Goal: Task Accomplishment & Management: Complete application form

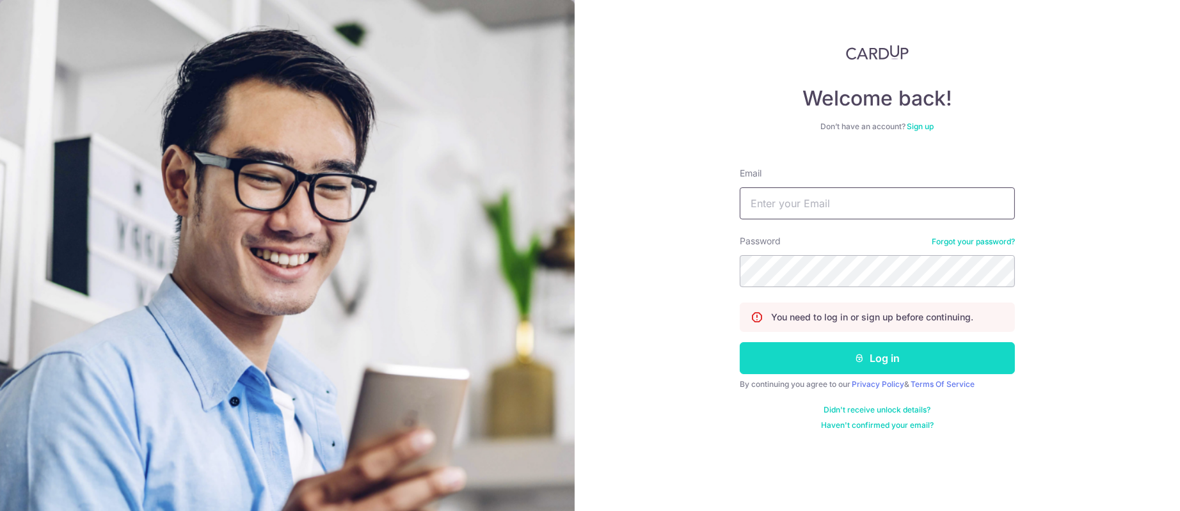
type input "[PERSON_NAME][EMAIL_ADDRESS][DOMAIN_NAME]"
click at [860, 358] on icon "submit" at bounding box center [860, 358] width 10 height 10
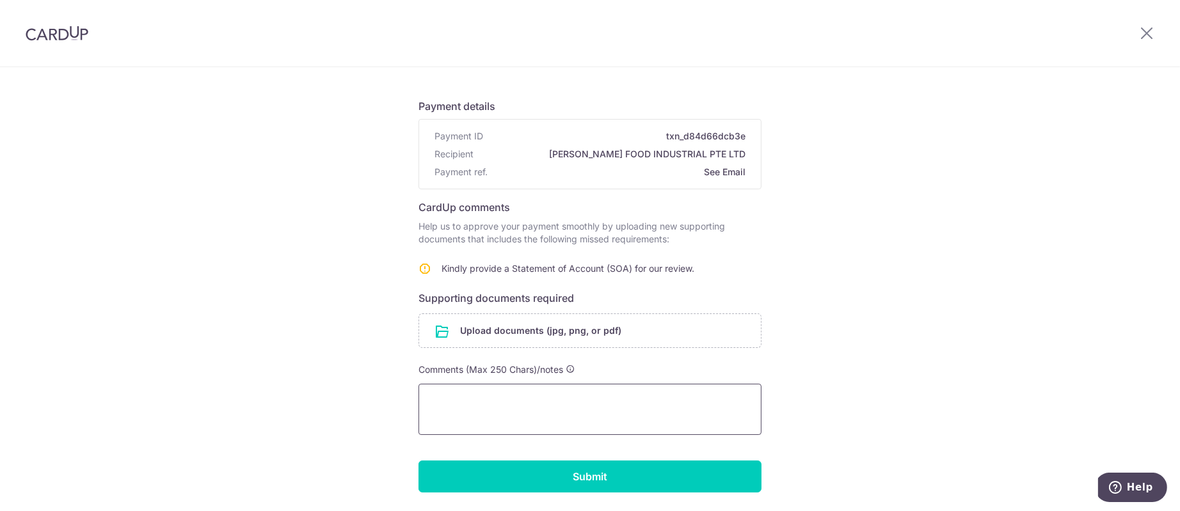
scroll to position [104, 0]
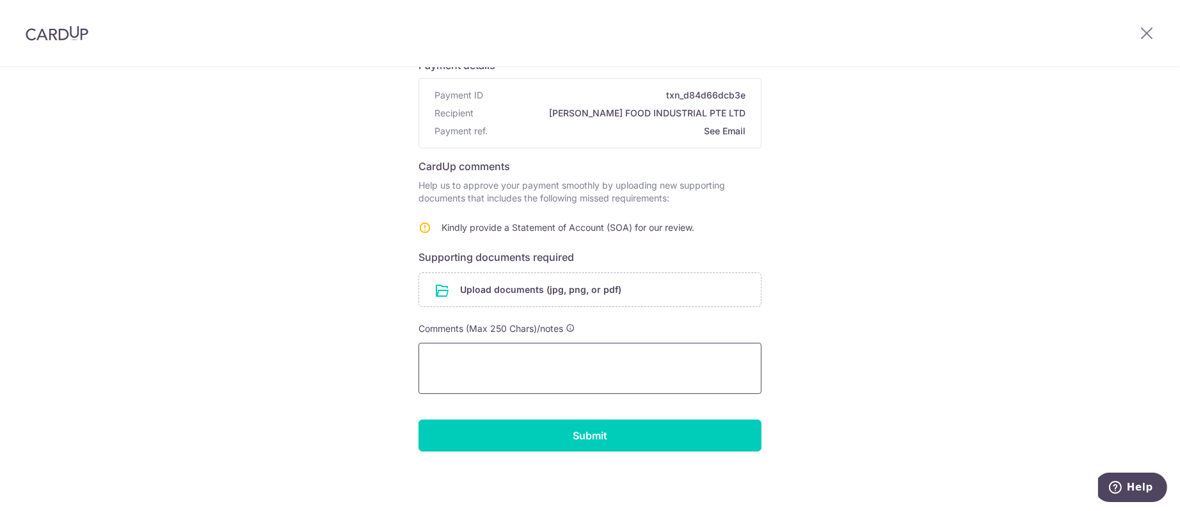
click at [562, 367] on textarea at bounding box center [589, 368] width 343 height 51
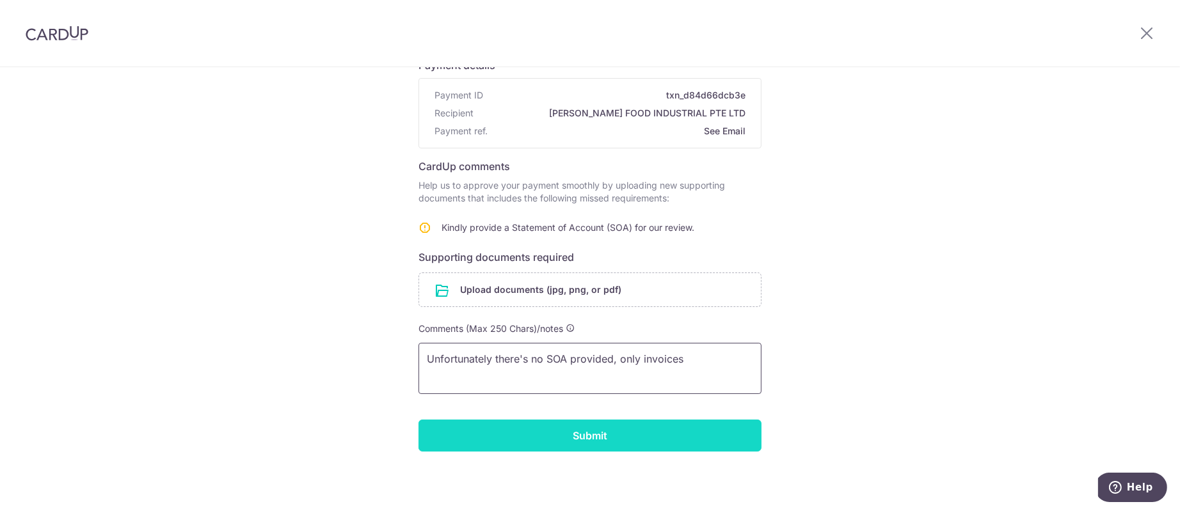
type textarea "Unfortunately there's no SOA provided, only invoices"
click at [601, 446] on input "Submit" at bounding box center [589, 436] width 343 height 32
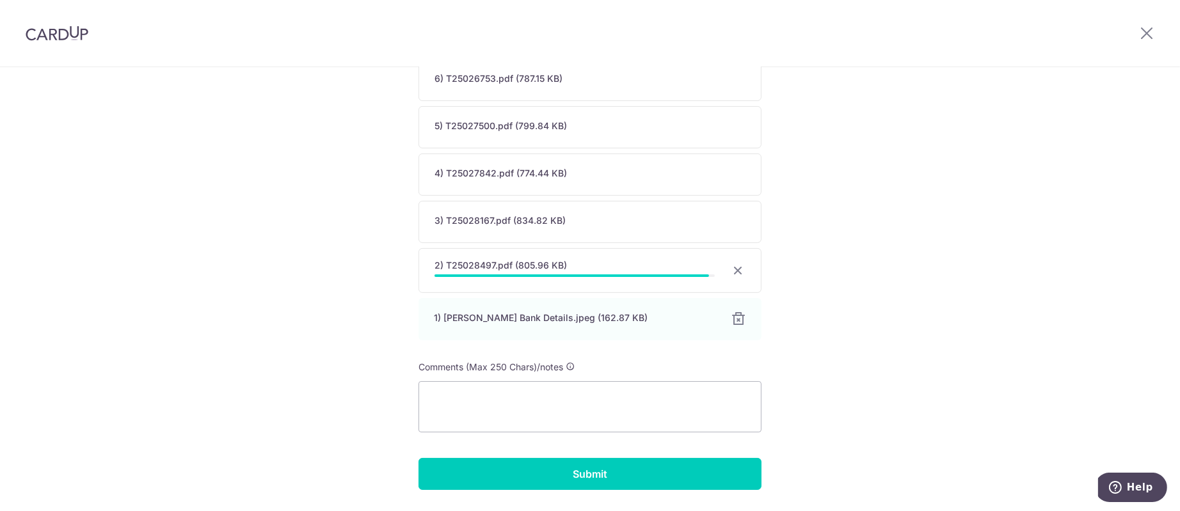
scroll to position [632, 0]
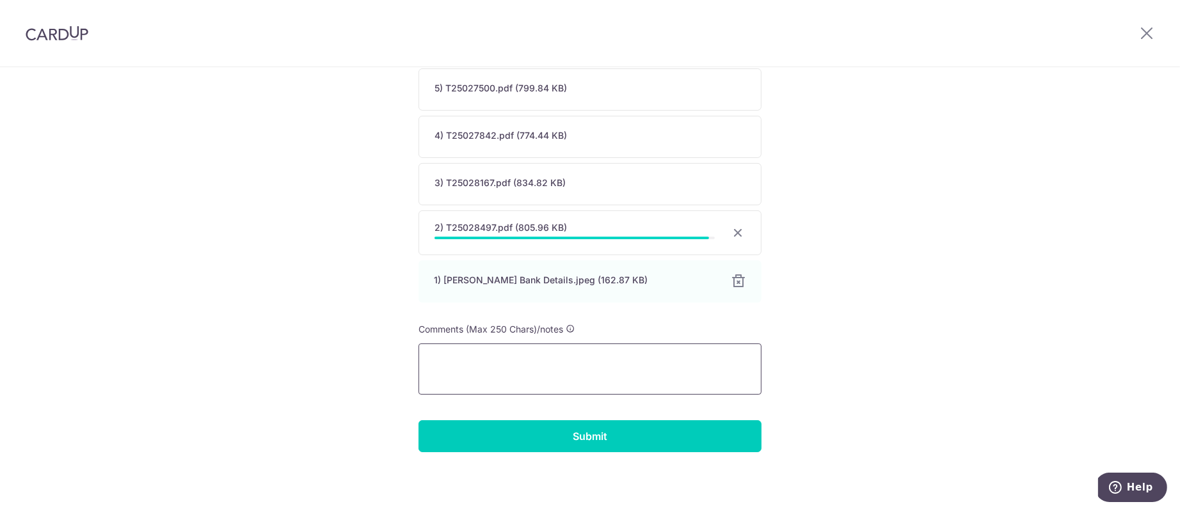
click at [571, 370] on textarea at bounding box center [589, 369] width 343 height 51
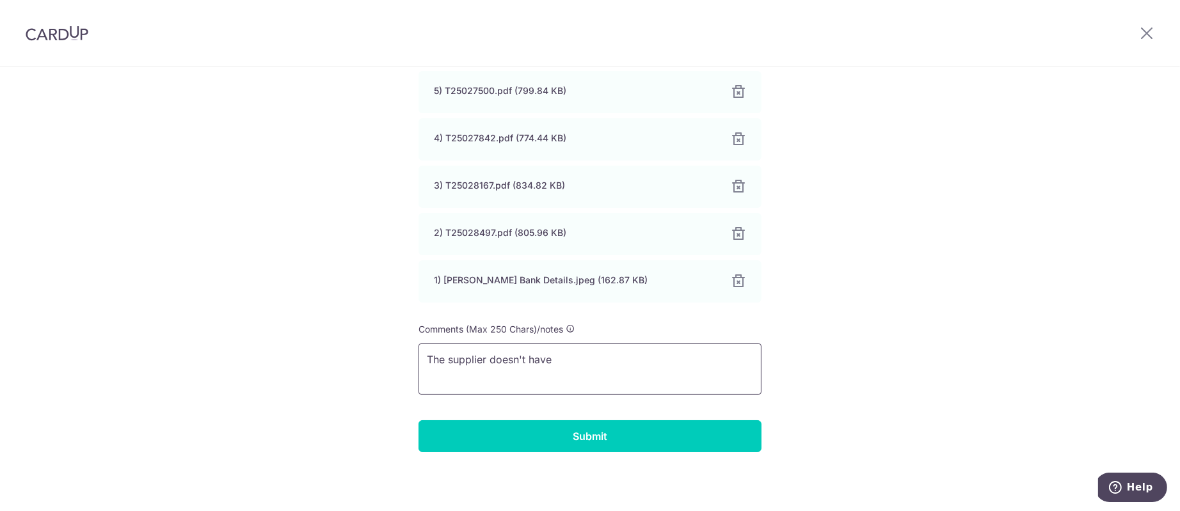
type textarea "The supplier doesn't have"
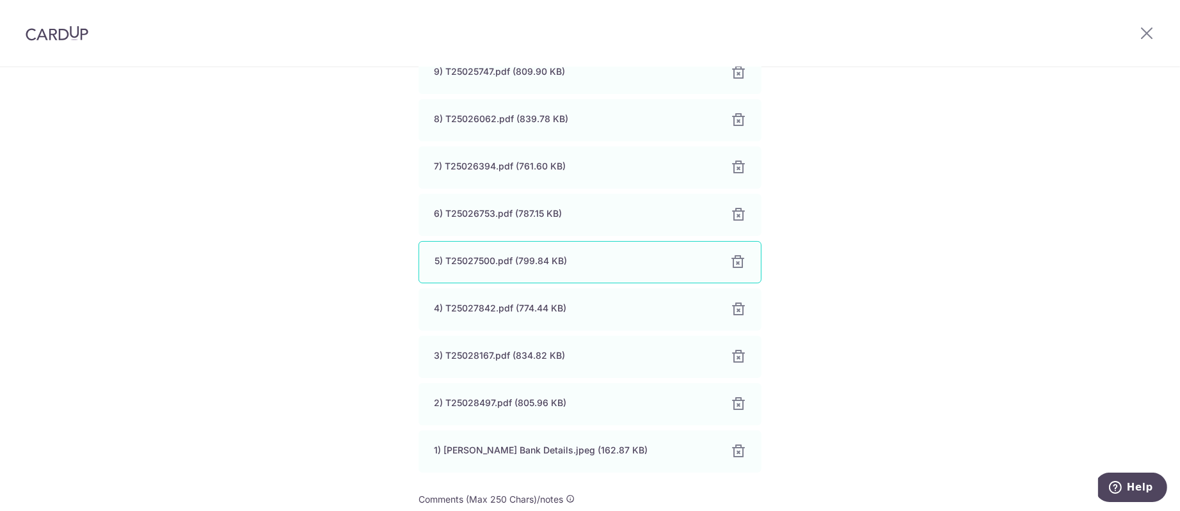
scroll to position [638, 0]
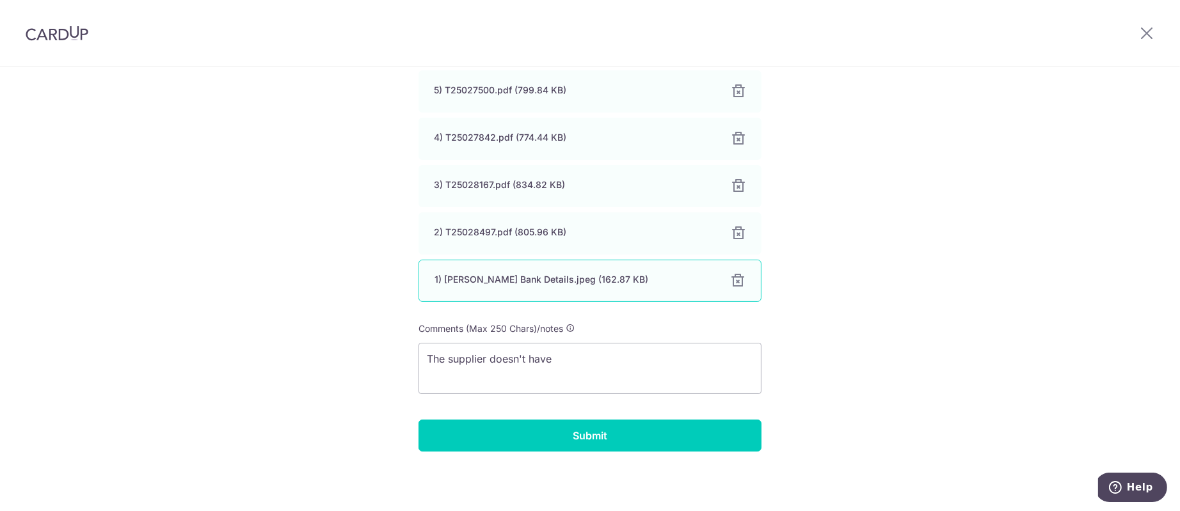
click at [731, 284] on div at bounding box center [737, 280] width 15 height 15
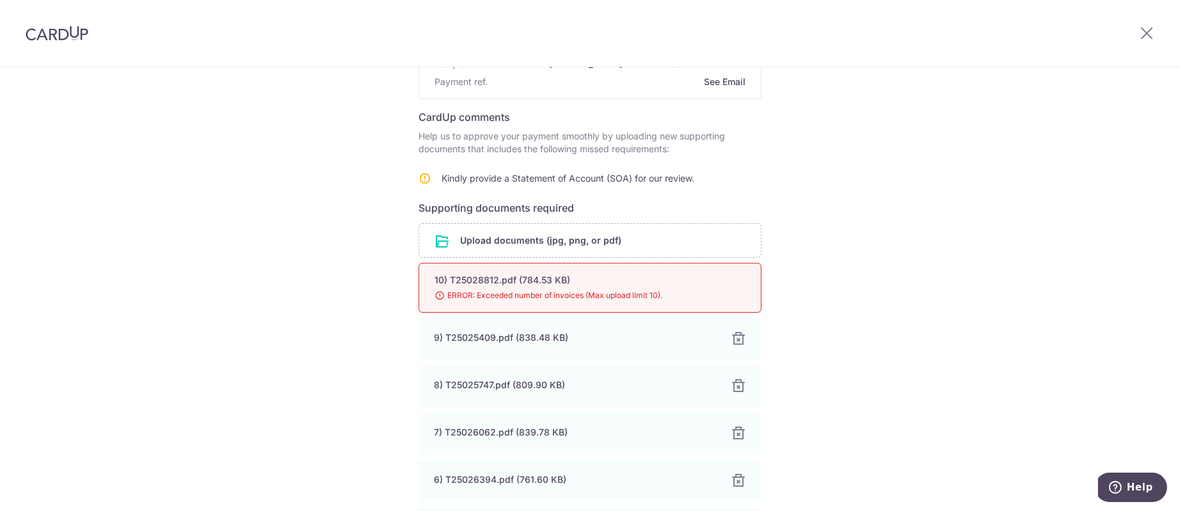
scroll to position [111, 0]
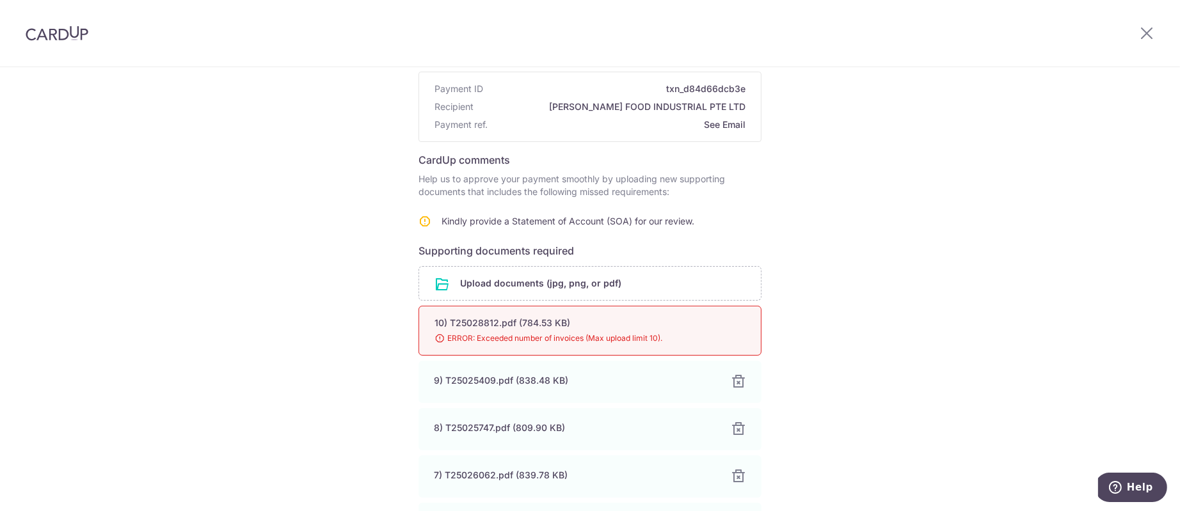
click at [827, 235] on div "Help us verify your payment Payment details Payment ID txn_d84d66dcb3e Recipien…" at bounding box center [590, 474] width 1180 height 1035
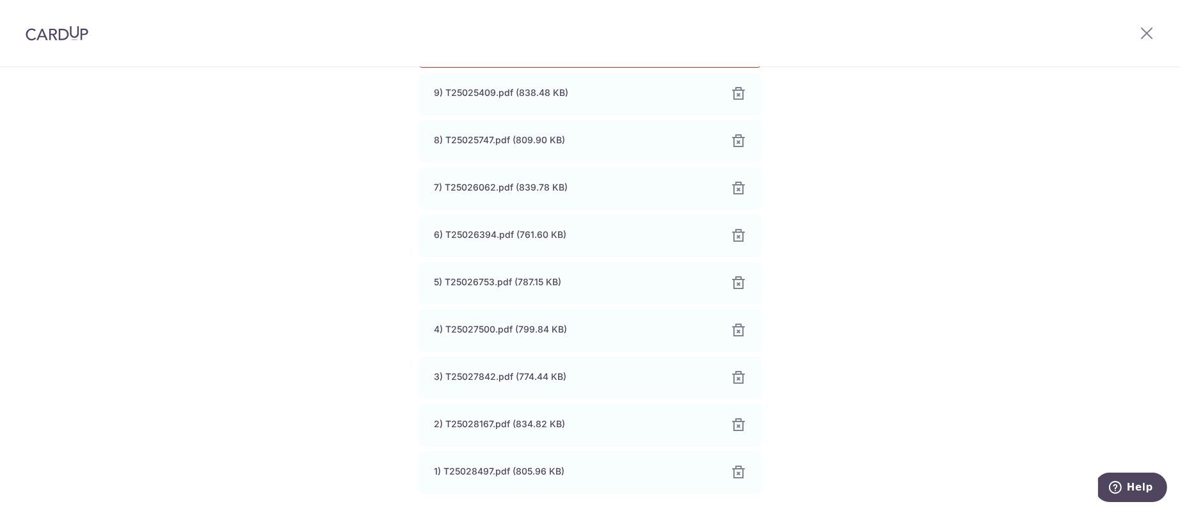
scroll to position [590, 0]
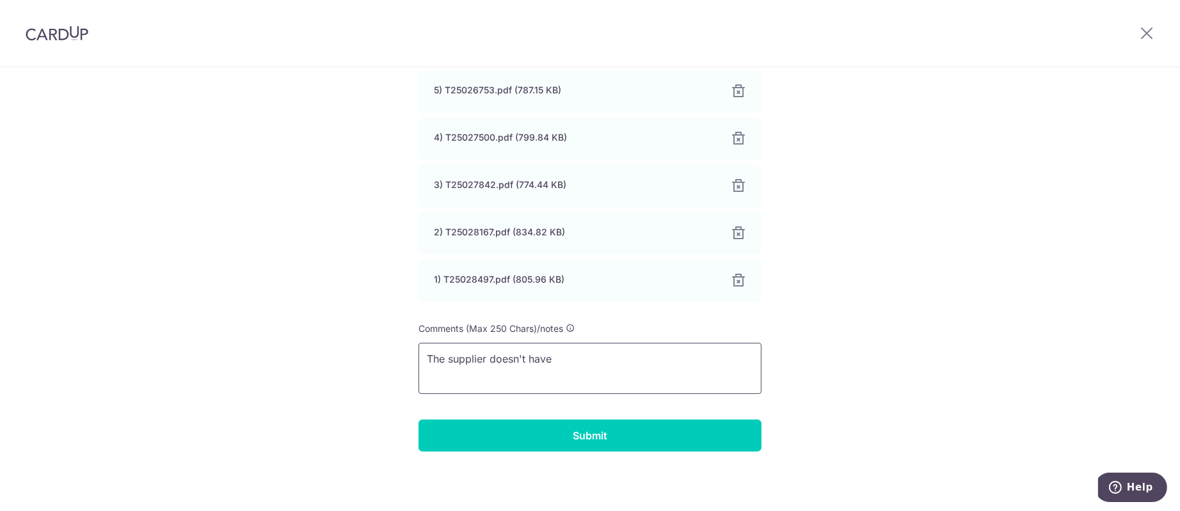
click at [596, 352] on textarea "The supplier doesn't have" at bounding box center [589, 368] width 343 height 51
drag, startPoint x: 579, startPoint y: 365, endPoint x: 358, endPoint y: 390, distance: 222.7
click at [521, 415] on form "Payment details Payment ID txn_d84d66dcb3e Recipient HENG GUAN FOOD INDUSTRIAL …" at bounding box center [589, 6] width 343 height 890
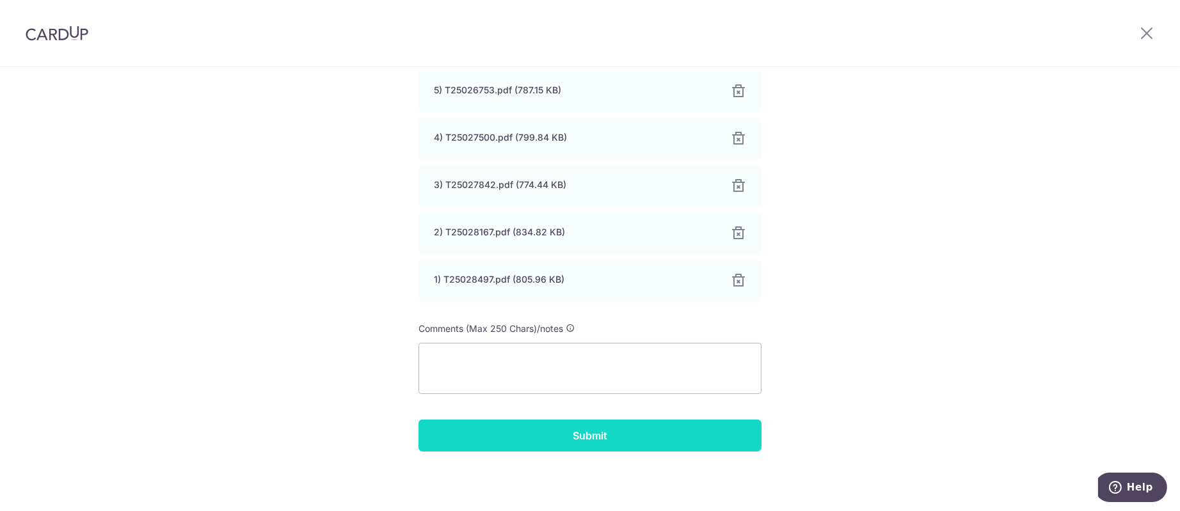
click at [528, 434] on input "Submit" at bounding box center [589, 436] width 343 height 32
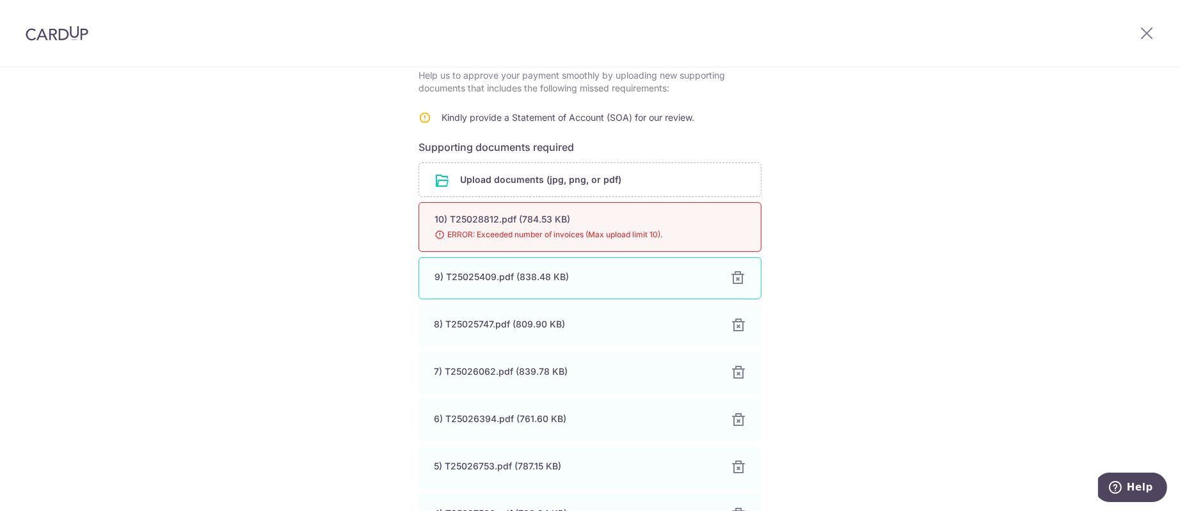
scroll to position [16, 0]
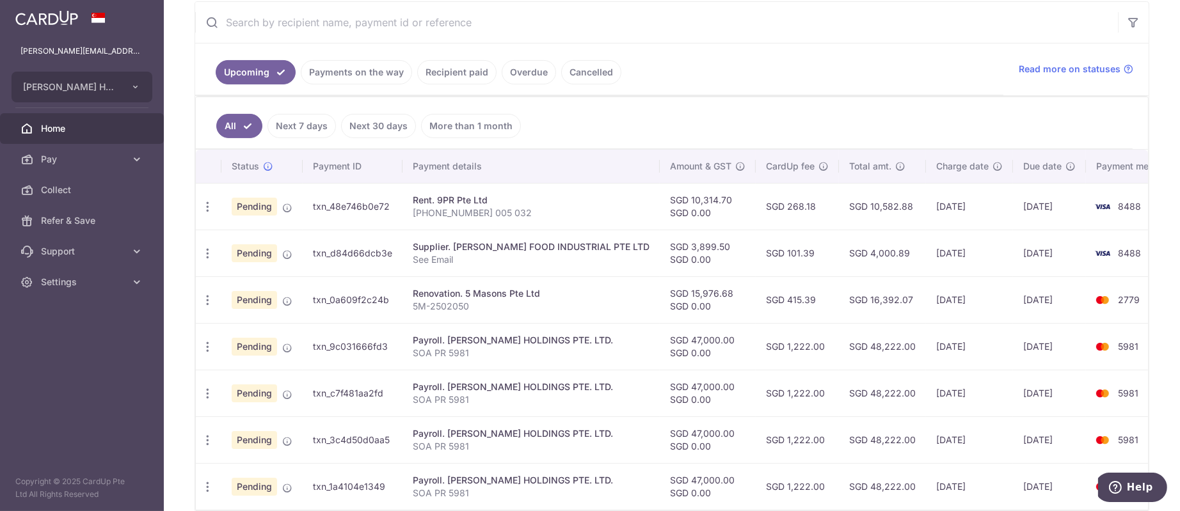
scroll to position [0, 17]
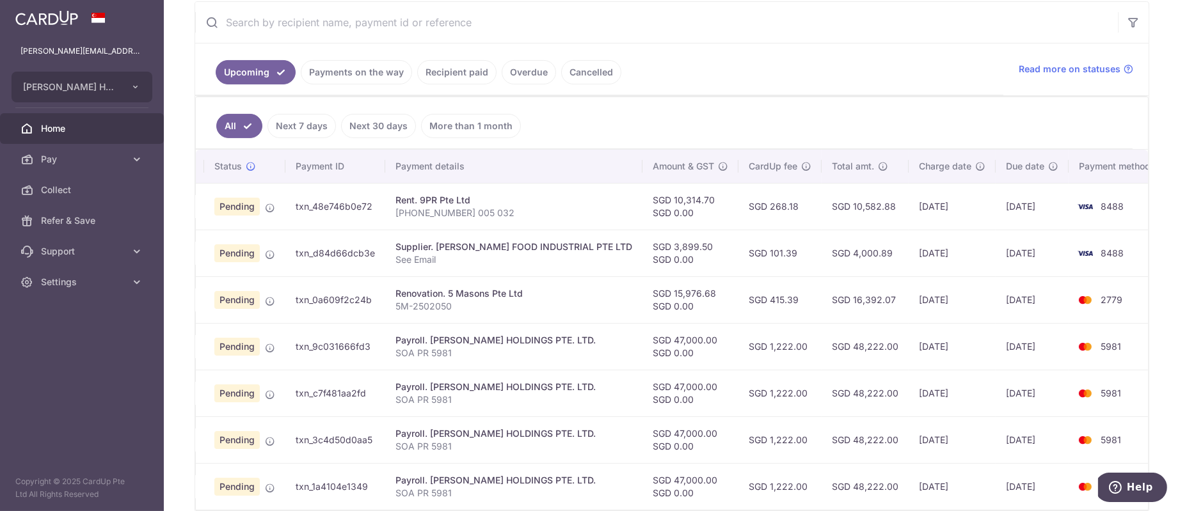
drag, startPoint x: 894, startPoint y: 255, endPoint x: 1120, endPoint y: 246, distance: 226.6
click at [1126, 245] on tr "Update payment Cancel payment Upload doc Pending txn_d84d66dcb3e Supplier. [PER…" at bounding box center [671, 253] width 987 height 47
click at [1112, 246] on td "8488" at bounding box center [1116, 253] width 97 height 47
drag, startPoint x: 1102, startPoint y: 249, endPoint x: 659, endPoint y: 265, distance: 443.6
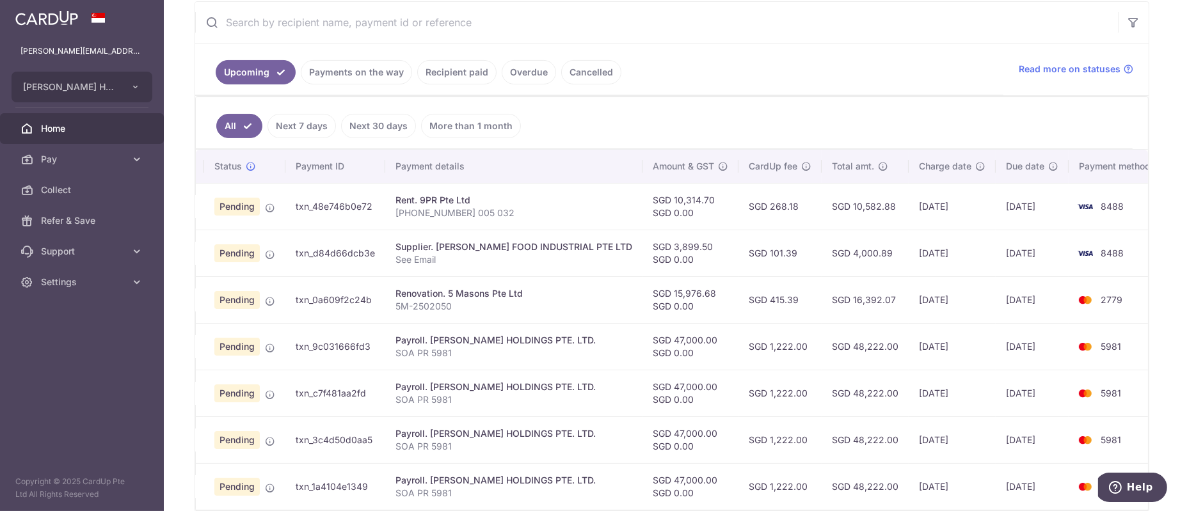
click at [659, 265] on tr "Update payment Cancel payment Upload doc Pending txn_d84d66dcb3e Supplier. [PER…" at bounding box center [671, 253] width 987 height 47
click at [659, 265] on td "SGD 3,899.50 SGD 0.00" at bounding box center [690, 253] width 96 height 47
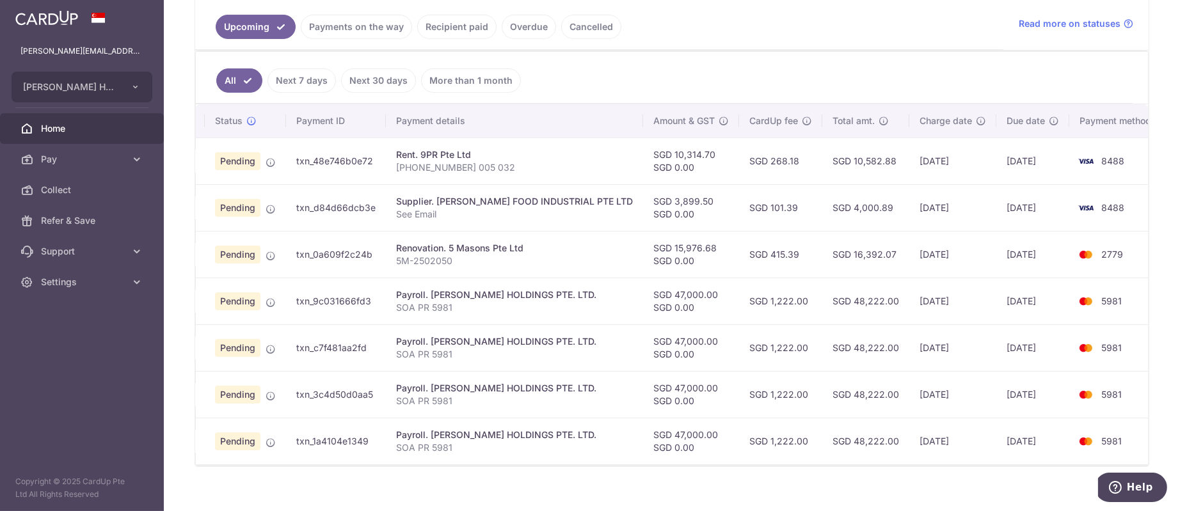
scroll to position [358, 0]
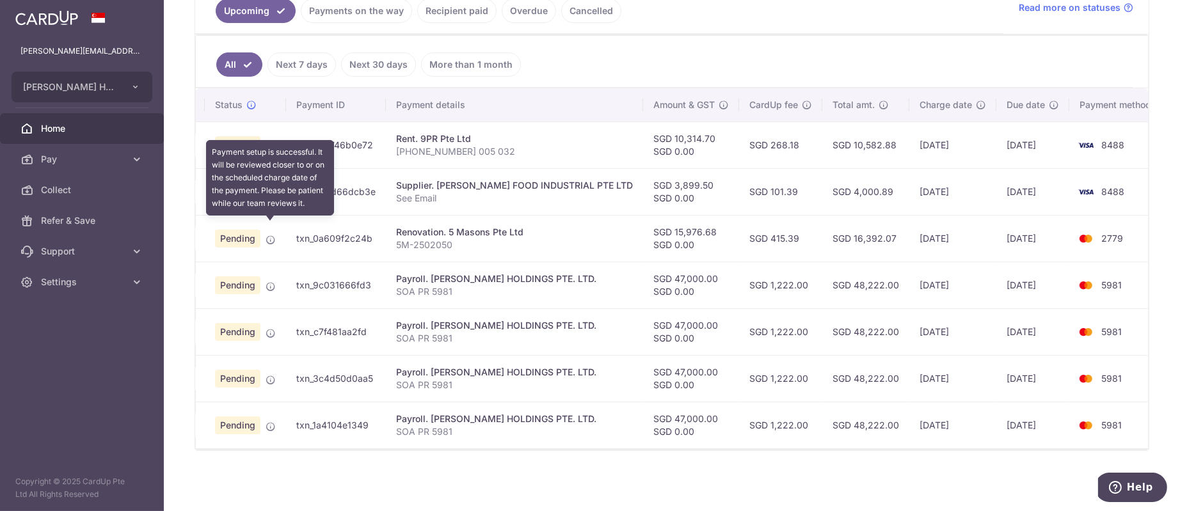
click at [269, 235] on icon at bounding box center [270, 240] width 10 height 10
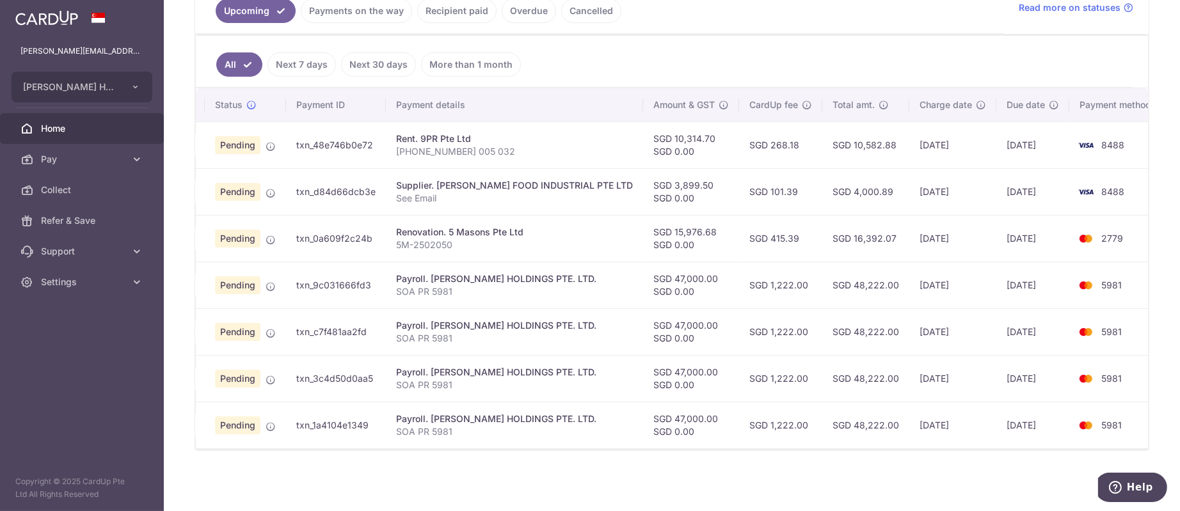
scroll to position [0, 0]
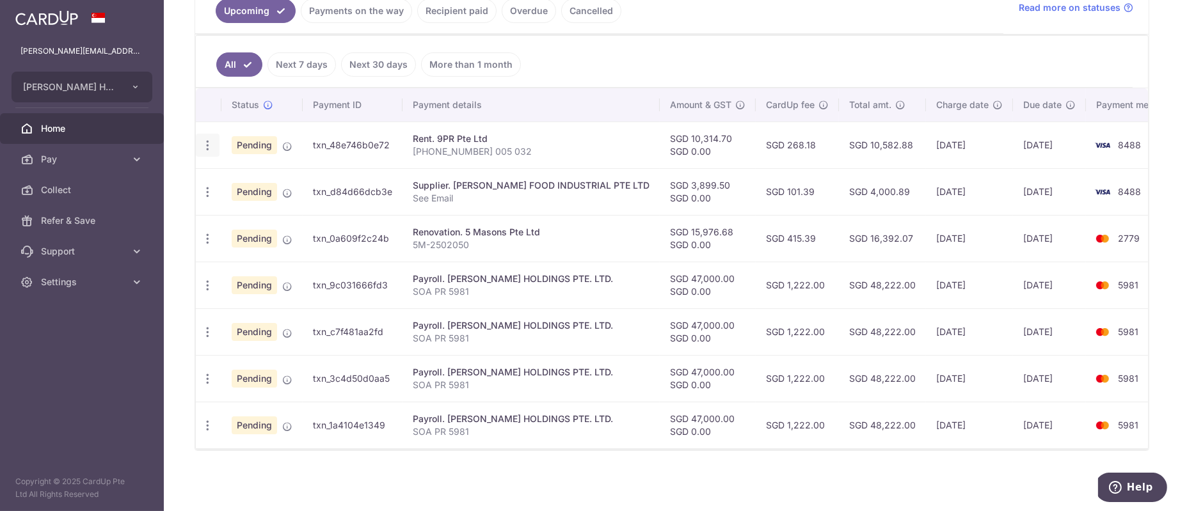
click at [207, 139] on icon "button" at bounding box center [207, 145] width 13 height 13
click at [839, 131] on td "SGD 10,582.88" at bounding box center [882, 145] width 87 height 47
drag, startPoint x: 719, startPoint y: 123, endPoint x: 669, endPoint y: 131, distance: 50.5
click at [669, 131] on td "SGD 10,314.70 SGD 0.00" at bounding box center [708, 145] width 96 height 47
copy td "10,314.70"
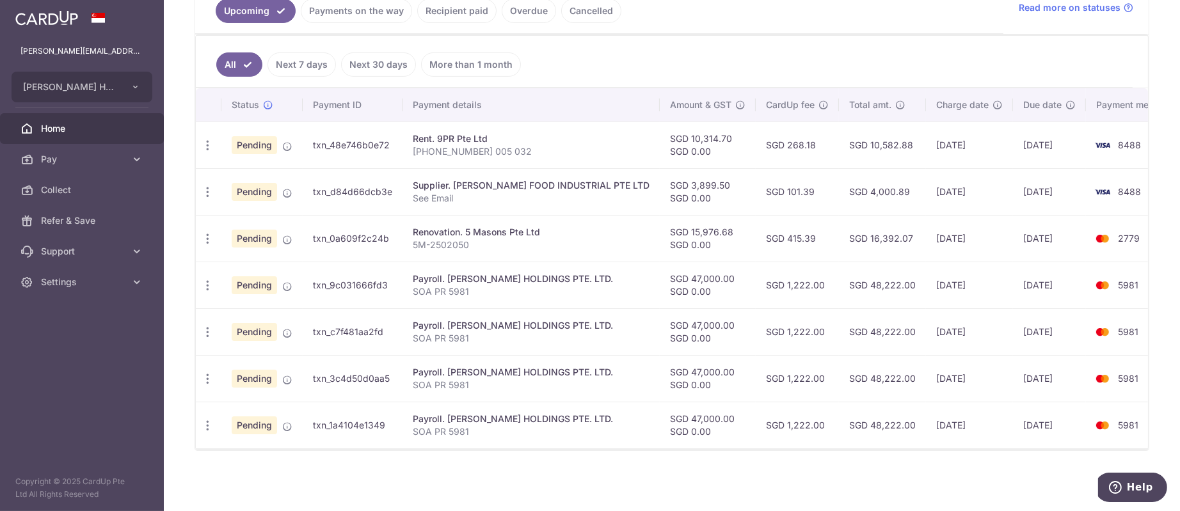
drag, startPoint x: 848, startPoint y: 135, endPoint x: 890, endPoint y: 137, distance: 41.6
click at [890, 137] on td "SGD 10,582.88" at bounding box center [882, 145] width 87 height 47
copy td "10,582.88"
click at [785, 358] on td "SGD 1,222.00" at bounding box center [796, 378] width 83 height 47
